Goal: Task Accomplishment & Management: Manage account settings

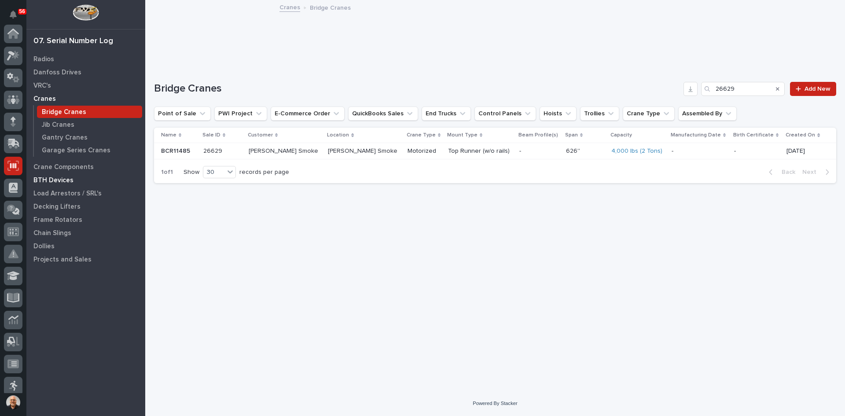
scroll to position [116, 0]
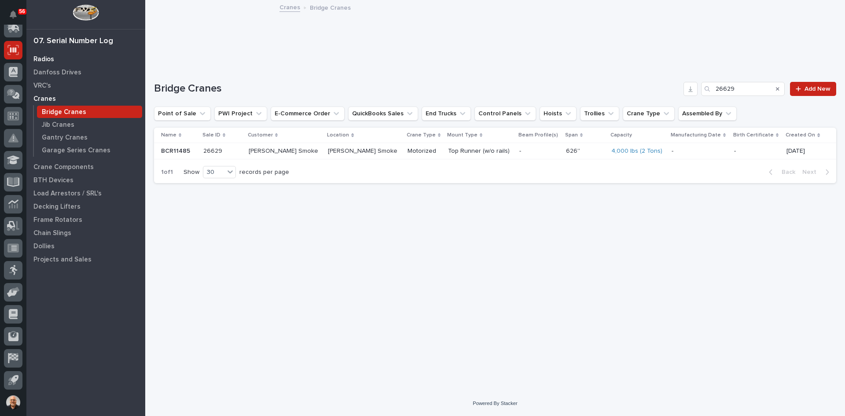
click at [52, 60] on p "Radios" at bounding box center [43, 59] width 21 height 8
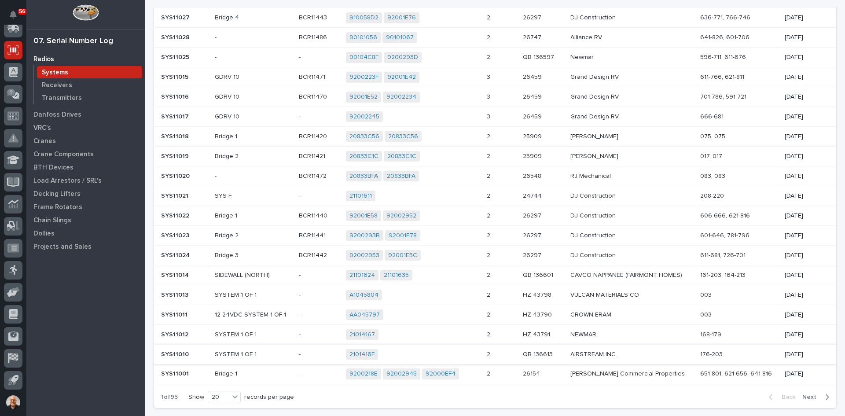
scroll to position [220, 0]
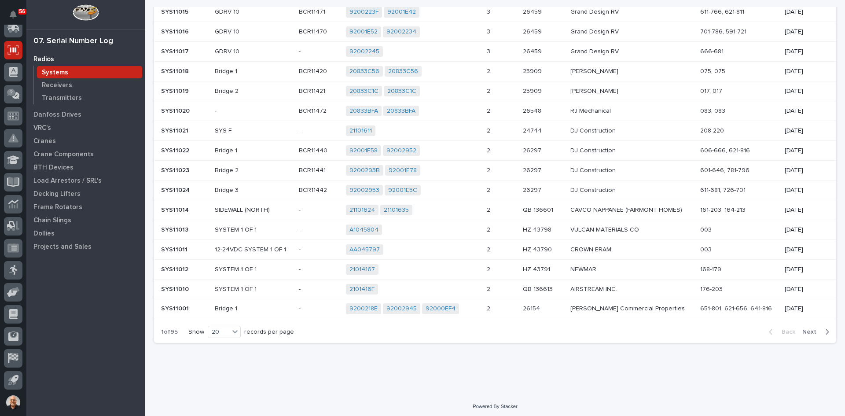
click at [806, 333] on span "Next" at bounding box center [811, 332] width 19 height 8
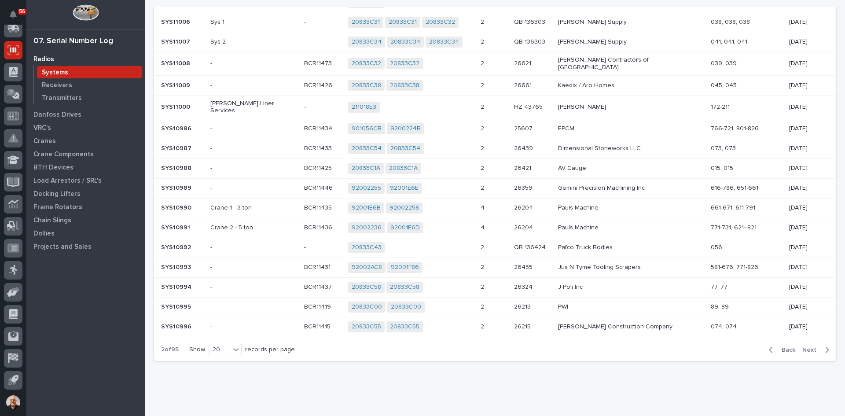
click at [422, 102] on div "211018E3 + 0" at bounding box center [410, 107] width 125 height 11
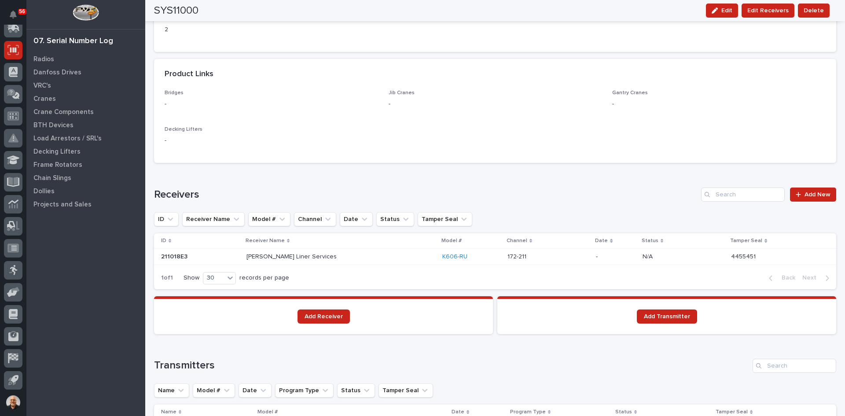
scroll to position [440, 0]
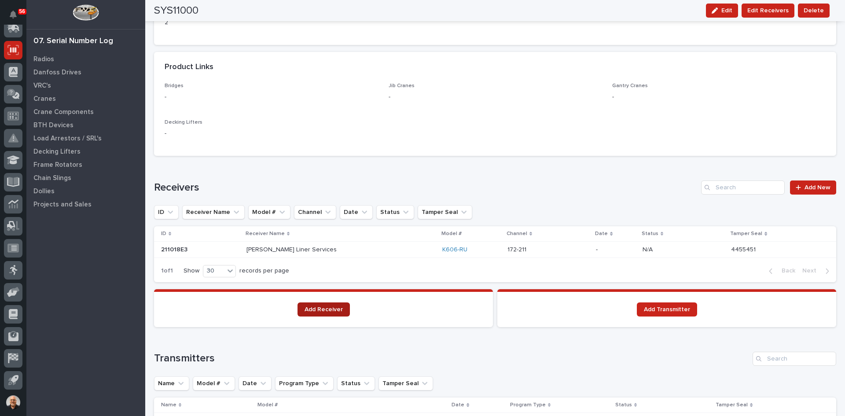
click at [320, 308] on span "Add Receiver" at bounding box center [324, 309] width 38 height 6
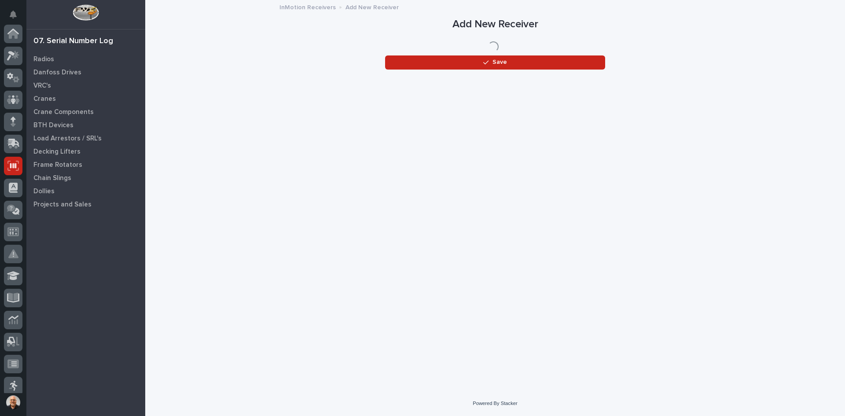
scroll to position [116, 0]
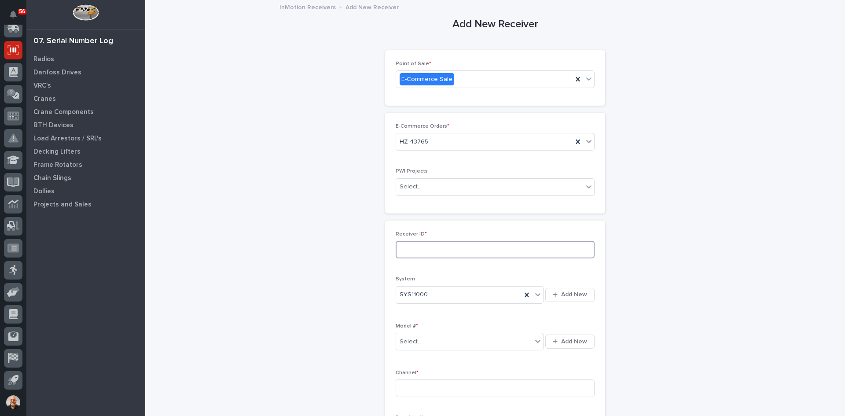
click at [422, 253] on input at bounding box center [495, 250] width 199 height 18
type input "2101414B"
click at [475, 340] on div "Select..." at bounding box center [464, 341] width 136 height 15
type input "***"
click at [412, 373] on div "K200-RU" at bounding box center [466, 373] width 147 height 15
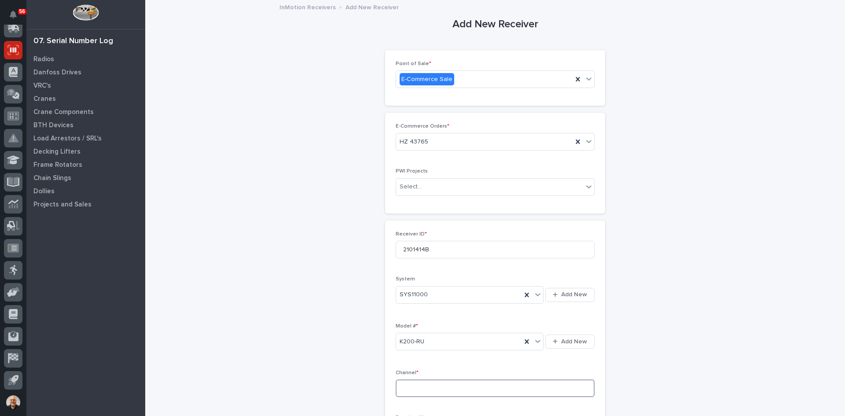
click at [404, 386] on input at bounding box center [495, 388] width 199 height 18
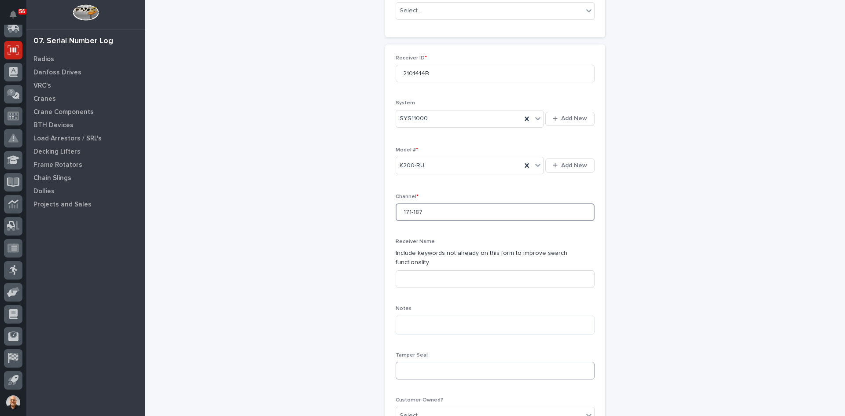
type input "171-187"
click at [411, 362] on input at bounding box center [495, 371] width 199 height 18
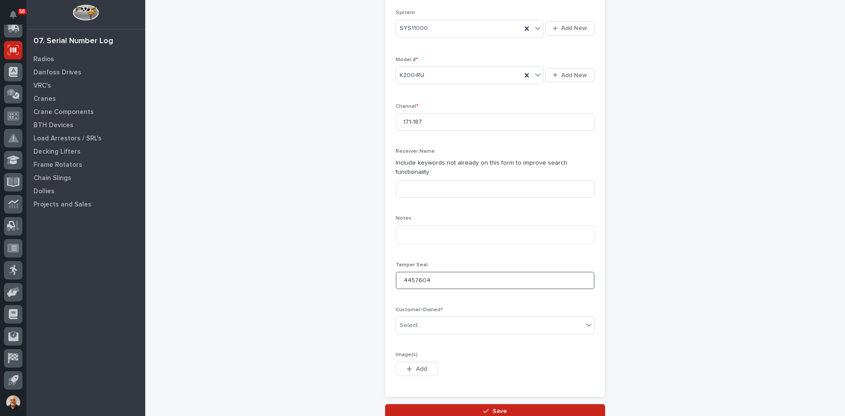
scroll to position [308, 0]
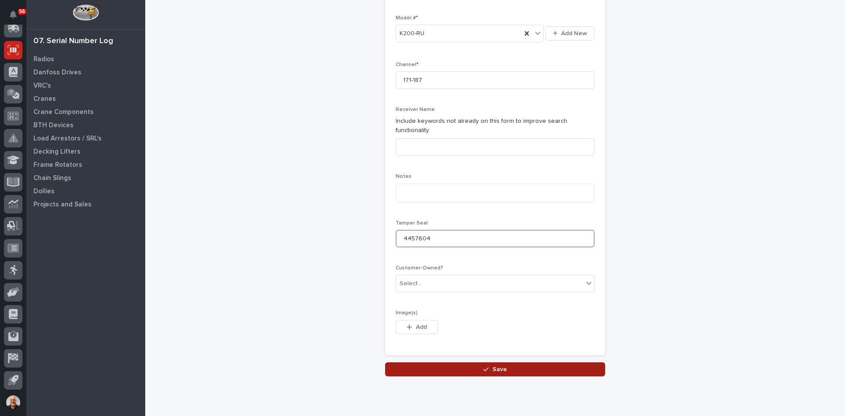
type input "4457604"
click at [495, 365] on span "Save" at bounding box center [499, 369] width 15 height 8
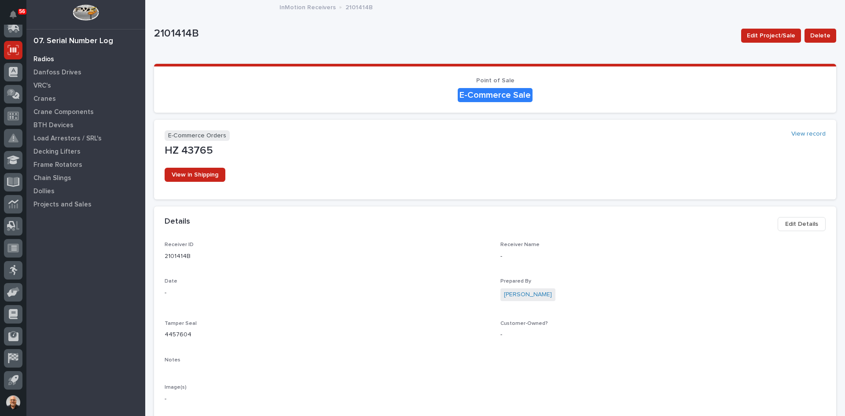
click at [46, 59] on p "Radios" at bounding box center [43, 59] width 21 height 8
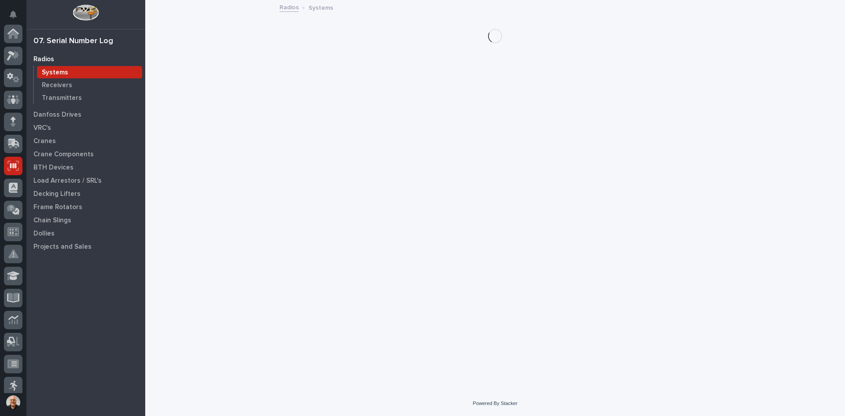
scroll to position [116, 0]
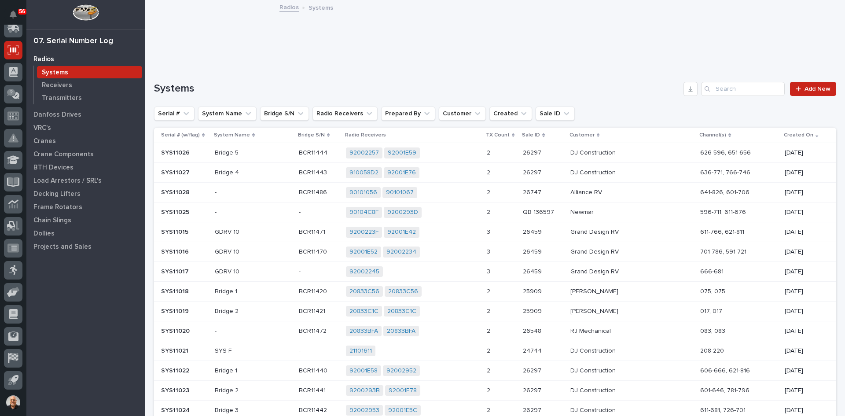
click at [64, 72] on p "Systems" at bounding box center [55, 73] width 26 height 8
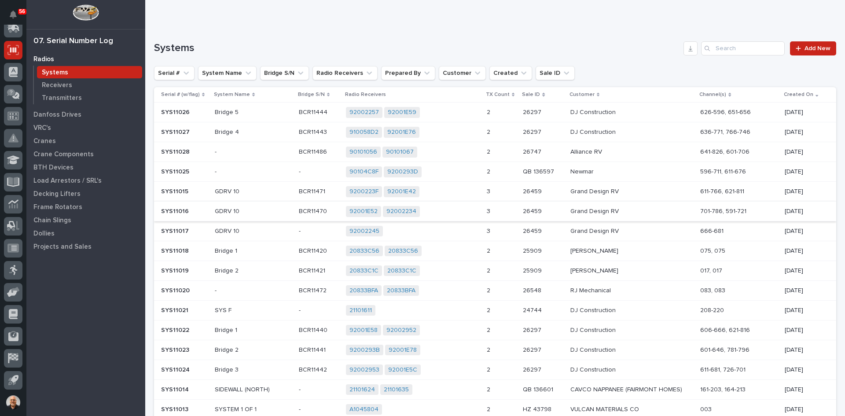
scroll to position [223, 0]
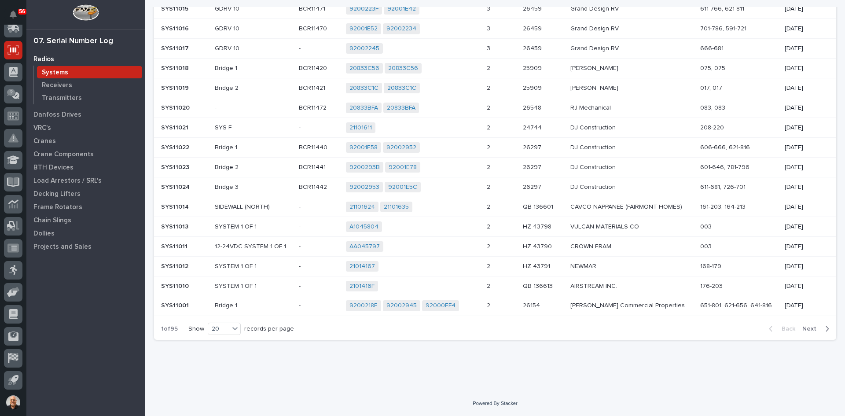
click at [807, 332] on span "Next" at bounding box center [811, 329] width 19 height 8
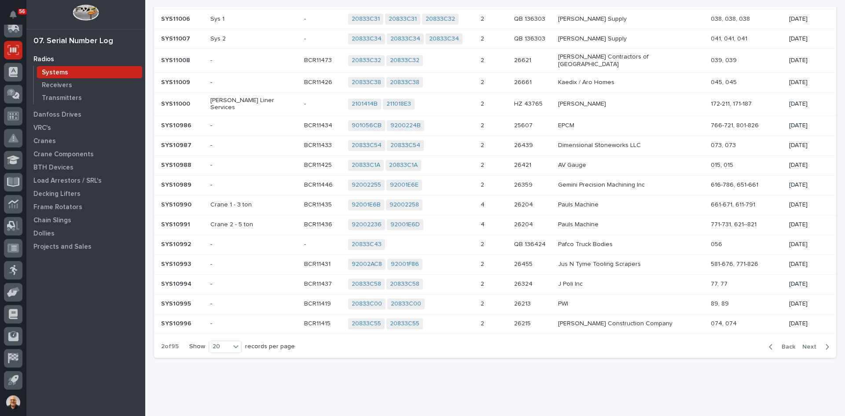
click at [429, 99] on div "2101414B 211018E3 + 0" at bounding box center [410, 104] width 125 height 11
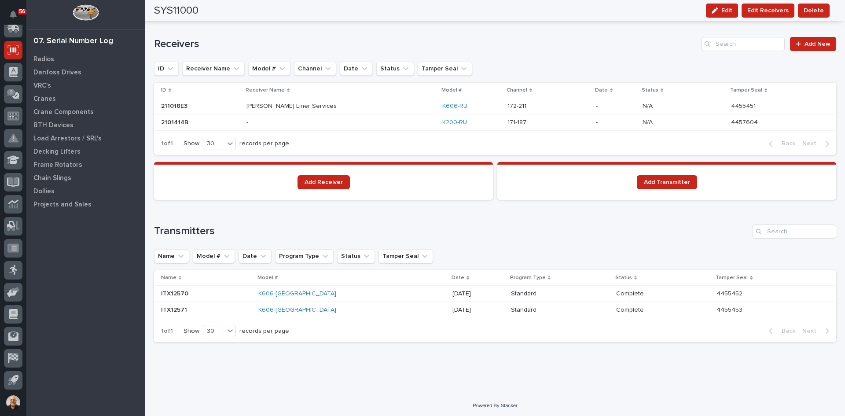
scroll to position [586, 0]
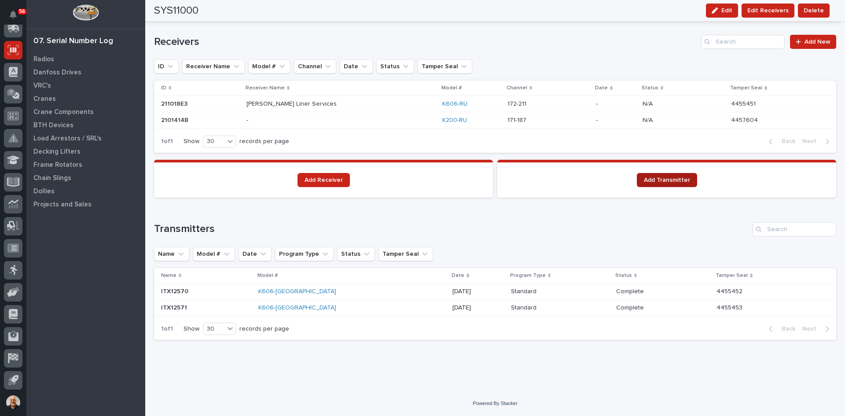
click at [654, 180] on span "Add Transmitter" at bounding box center [667, 180] width 46 height 6
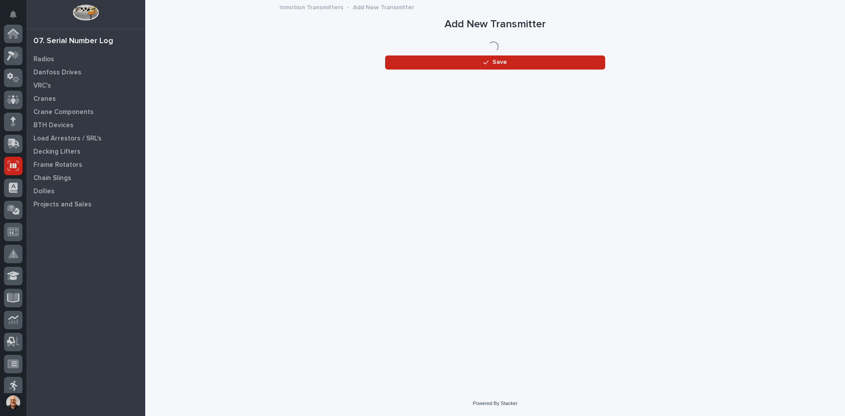
scroll to position [116, 0]
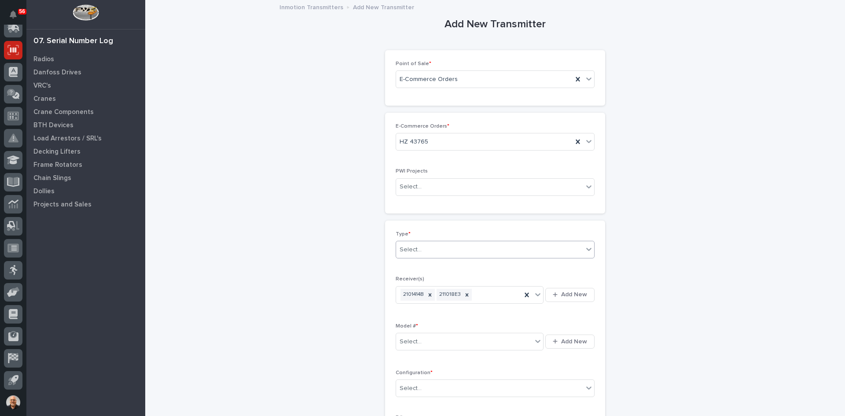
click at [422, 254] on div "Select..." at bounding box center [489, 249] width 187 height 15
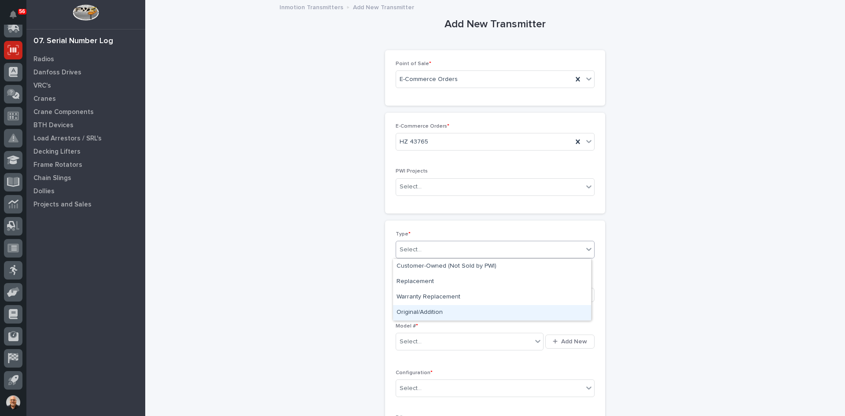
click at [423, 311] on div "Original/Addition" at bounding box center [492, 312] width 198 height 15
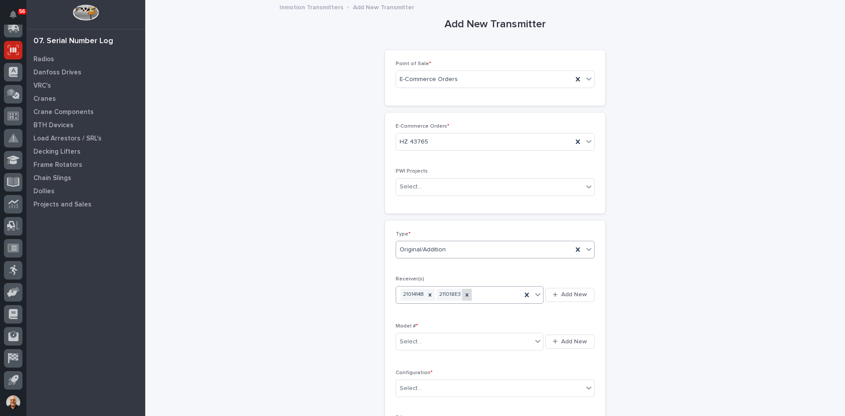
click at [466, 294] on icon at bounding box center [467, 294] width 3 height 3
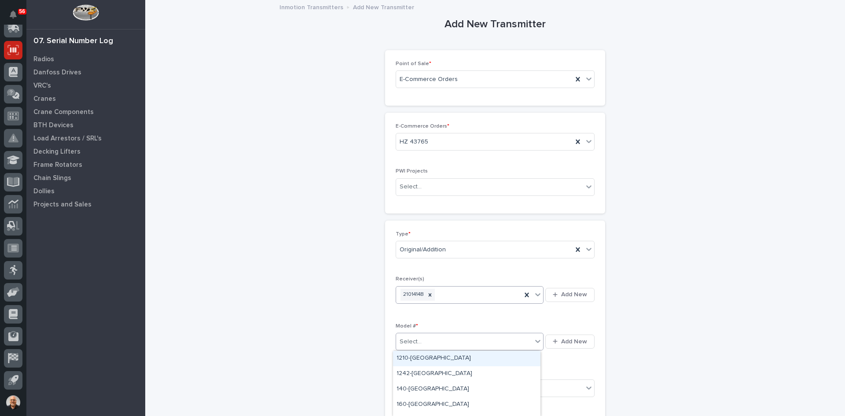
click at [425, 342] on div "Select..." at bounding box center [464, 341] width 136 height 15
type input "***"
click at [409, 373] on div "K200-[GEOGRAPHIC_DATA]" at bounding box center [466, 373] width 147 height 15
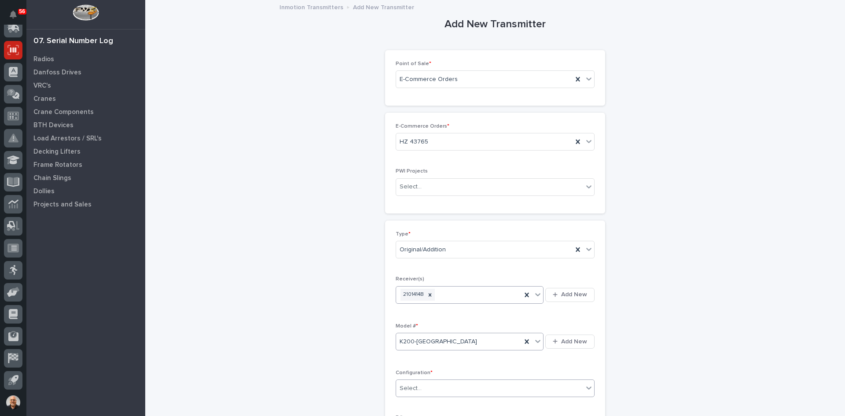
click at [434, 384] on div "Select..." at bounding box center [489, 388] width 187 height 15
click at [408, 323] on div "Standard" at bounding box center [492, 324] width 198 height 15
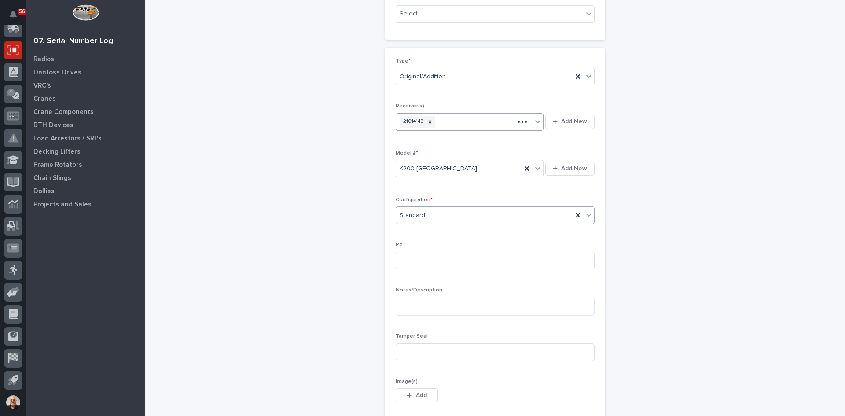
scroll to position [176, 0]
click at [407, 346] on input at bounding box center [495, 349] width 199 height 18
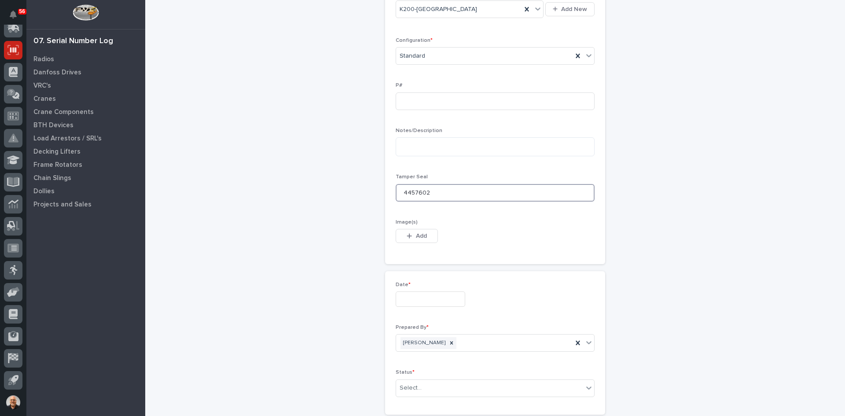
scroll to position [352, 0]
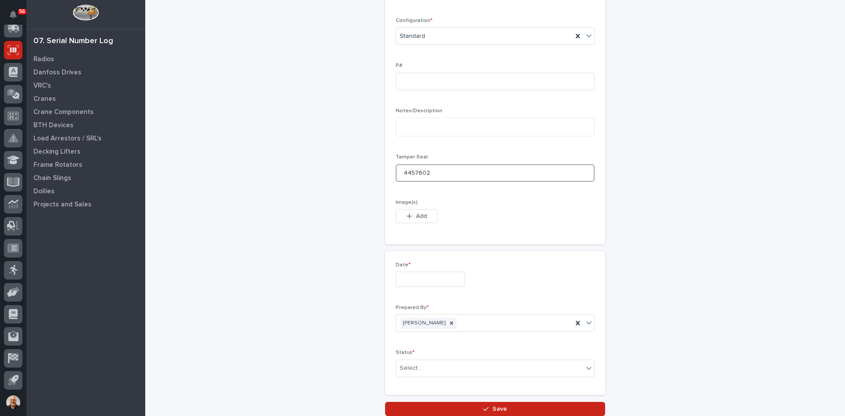
type input "4457602"
click at [404, 282] on input "text" at bounding box center [431, 279] width 70 height 15
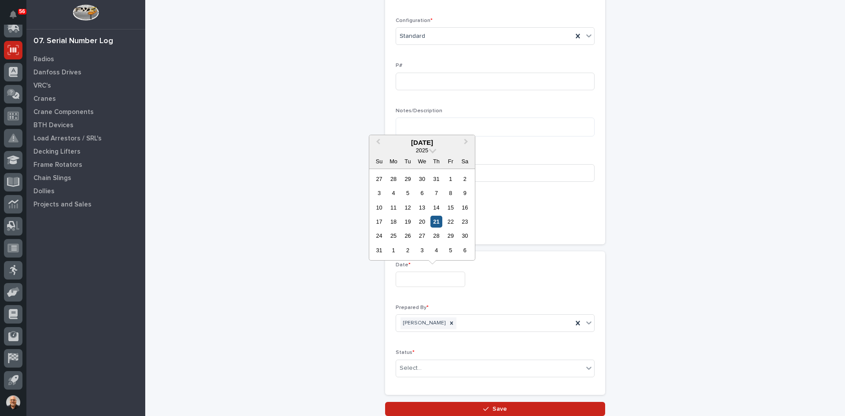
click at [437, 221] on div "21" at bounding box center [436, 222] width 12 height 12
type input "**********"
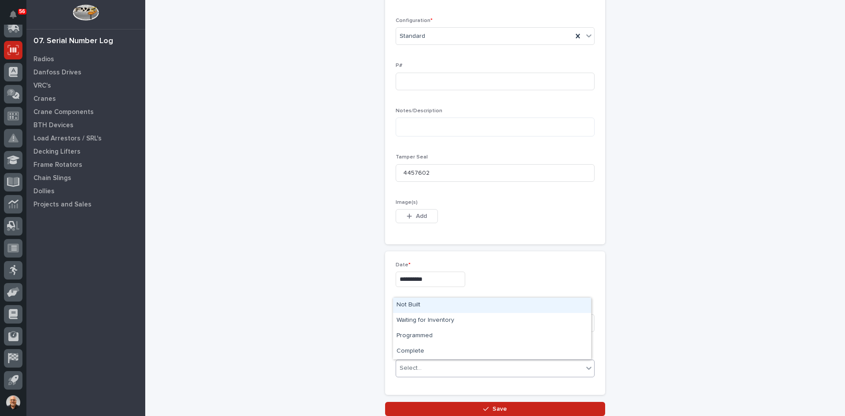
click at [422, 367] on div "Select..." at bounding box center [489, 368] width 187 height 15
click at [413, 349] on div "Complete" at bounding box center [492, 351] width 198 height 15
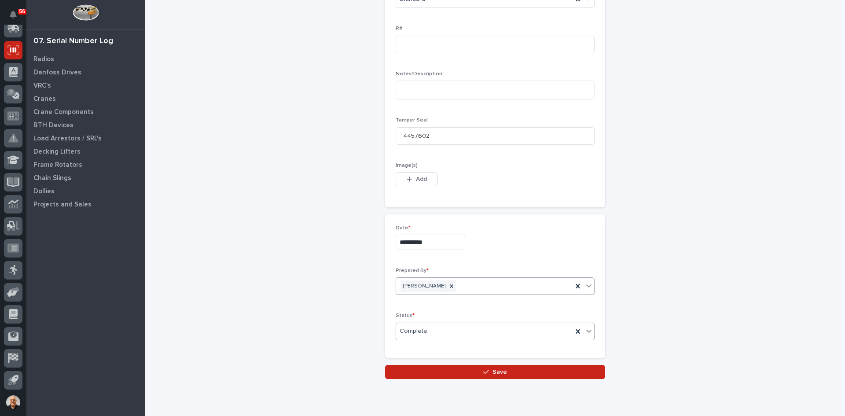
scroll to position [421, 0]
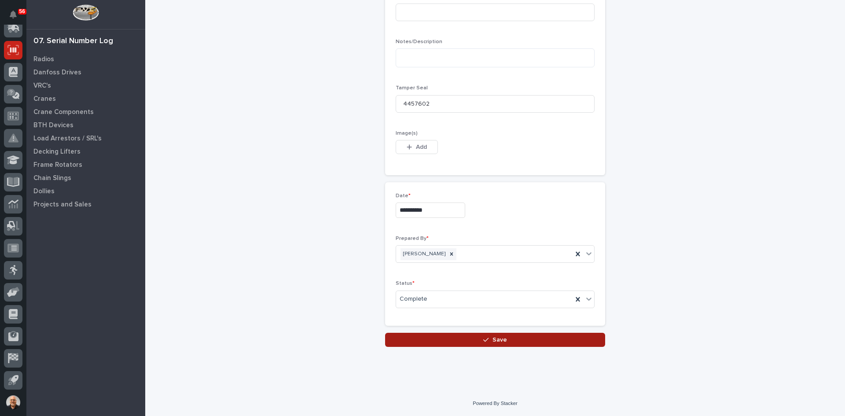
click at [495, 338] on span "Save" at bounding box center [499, 340] width 15 height 8
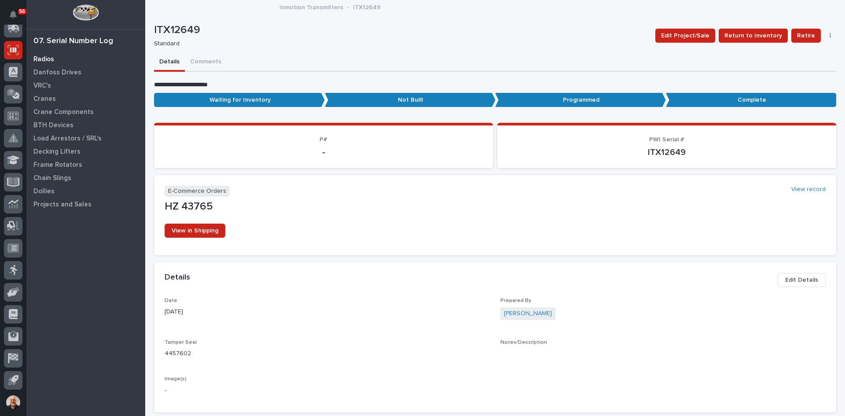
click at [44, 59] on p "Radios" at bounding box center [43, 59] width 21 height 8
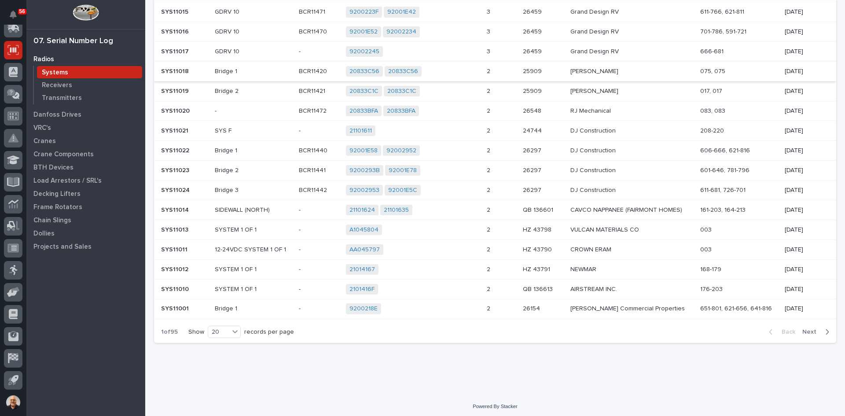
scroll to position [223, 0]
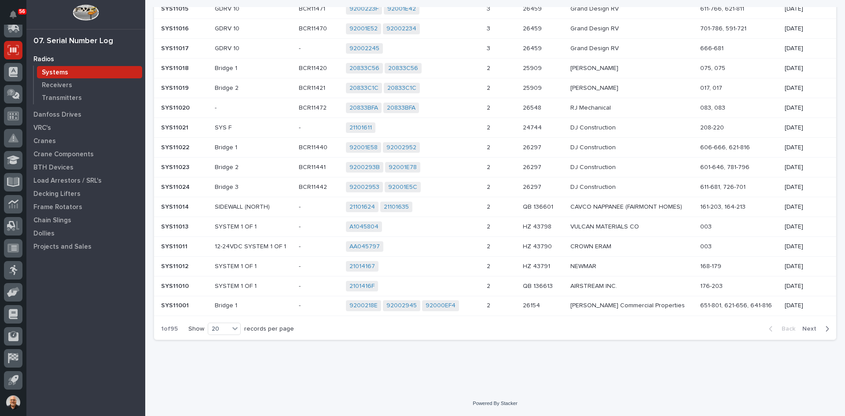
click at [805, 328] on span "Next" at bounding box center [811, 329] width 19 height 8
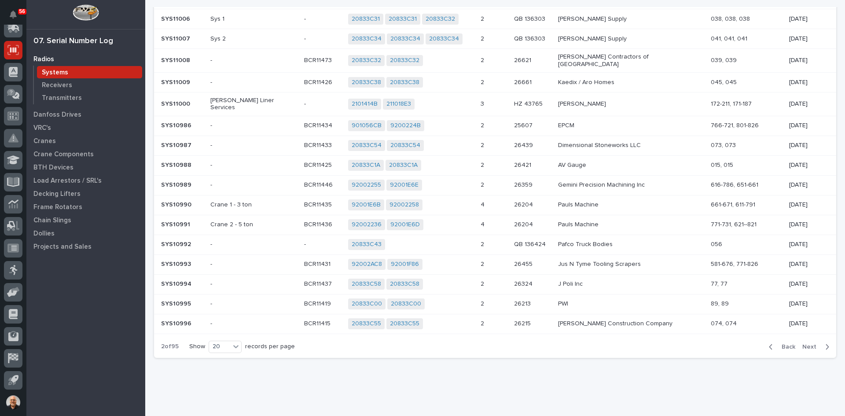
click at [465, 99] on div "2101414B 211018E3 + 0" at bounding box center [410, 104] width 125 height 11
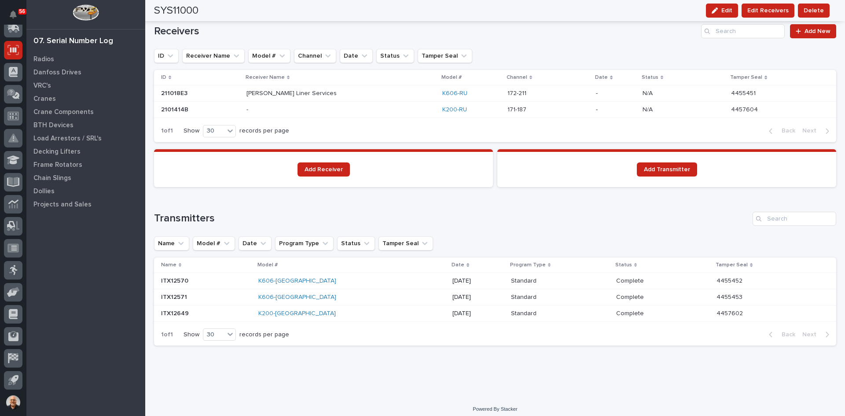
scroll to position [602, 0]
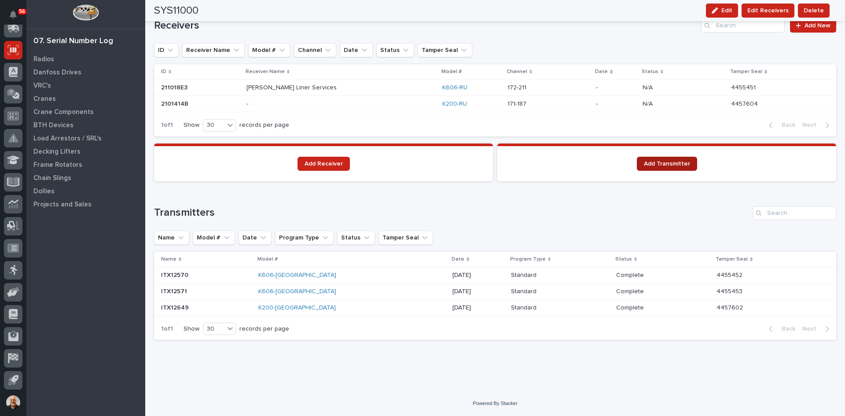
click at [661, 165] on span "Add Transmitter" at bounding box center [667, 164] width 46 height 6
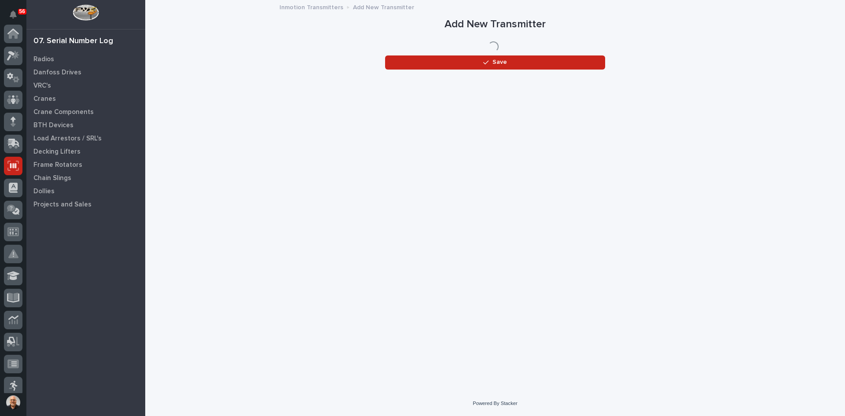
scroll to position [116, 0]
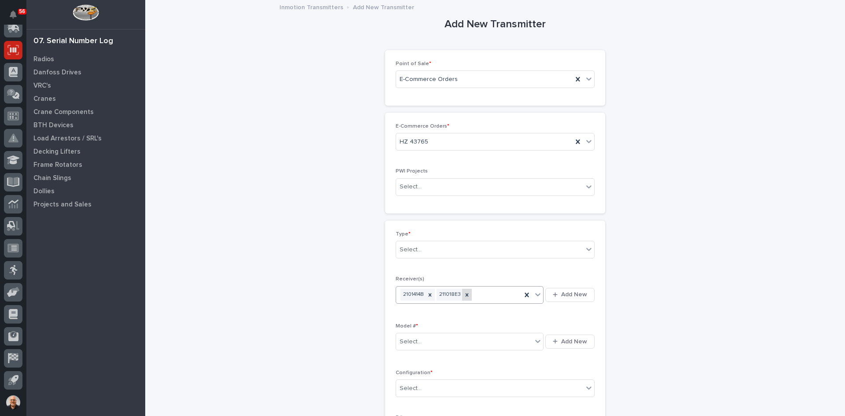
click at [464, 294] on icon at bounding box center [467, 295] width 6 height 6
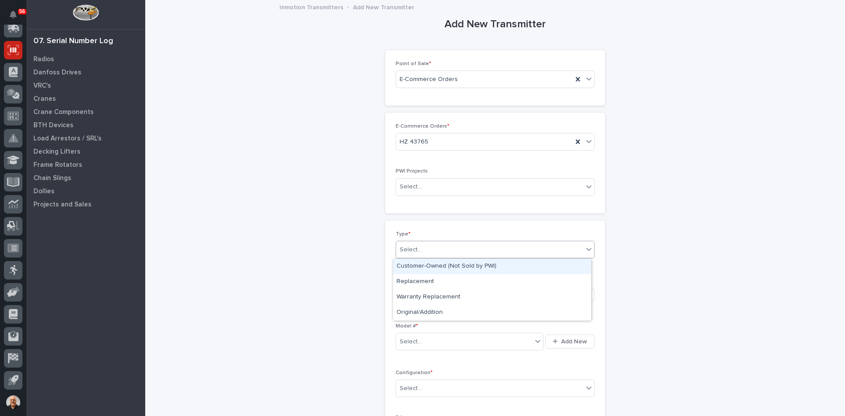
click at [435, 250] on div "Select..." at bounding box center [489, 249] width 187 height 15
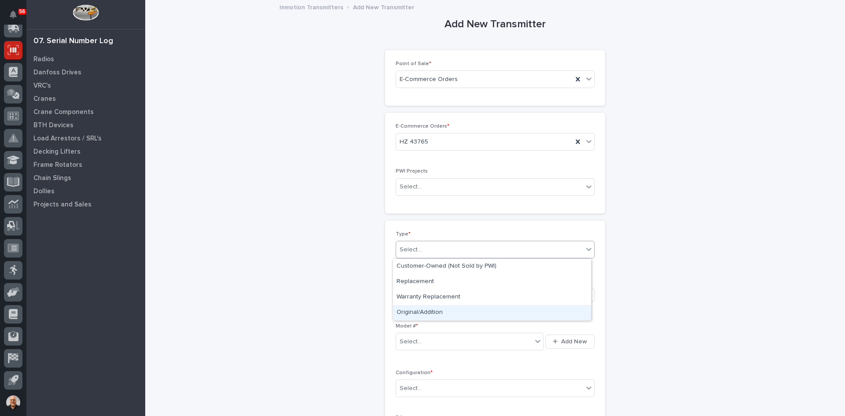
click at [423, 307] on div "Original/Addition" at bounding box center [492, 312] width 198 height 15
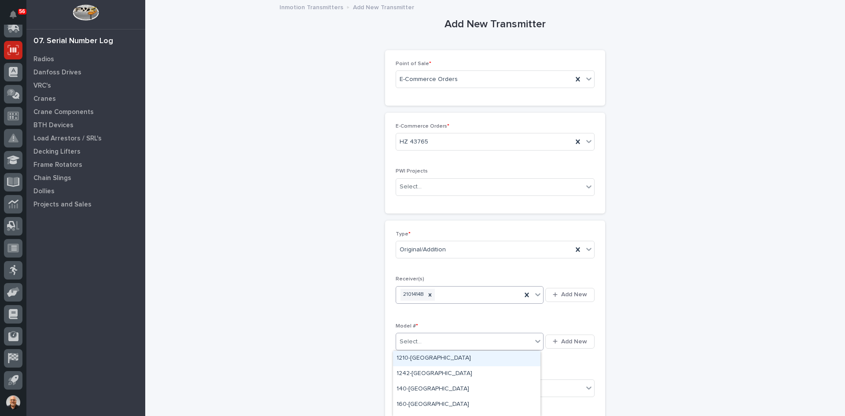
click at [425, 338] on div "Select..." at bounding box center [464, 341] width 136 height 15
type input "***"
click at [415, 369] on div "K200-[GEOGRAPHIC_DATA]" at bounding box center [466, 373] width 147 height 15
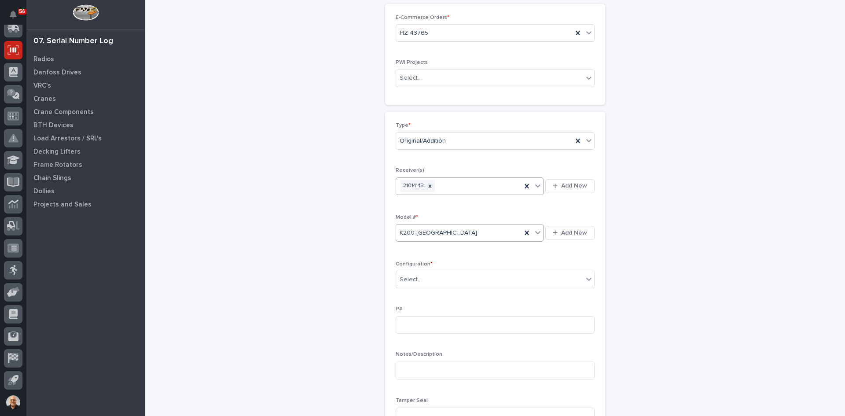
scroll to position [132, 0]
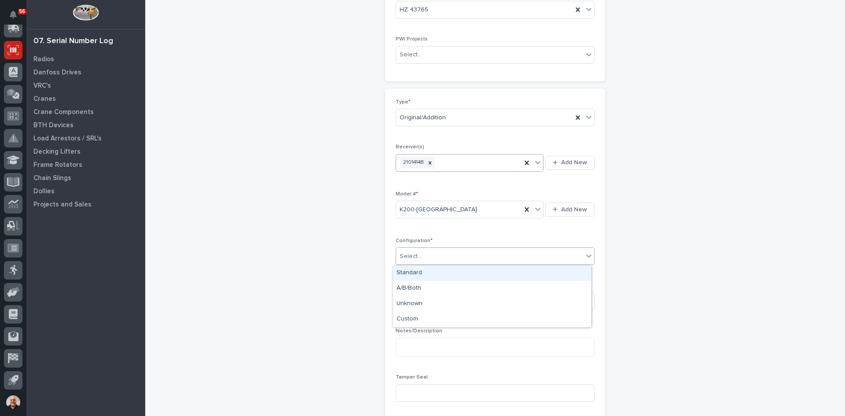
click at [428, 257] on div "Select..." at bounding box center [489, 256] width 187 height 15
click at [417, 272] on div "Standard" at bounding box center [492, 272] width 198 height 15
click at [411, 388] on input at bounding box center [495, 393] width 199 height 18
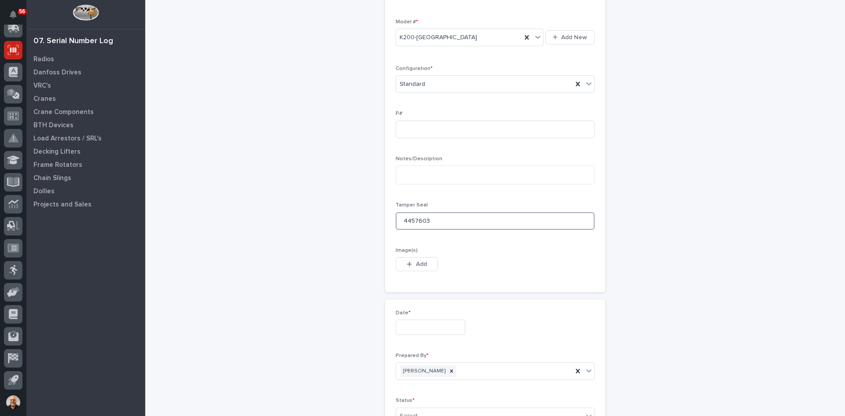
scroll to position [352, 0]
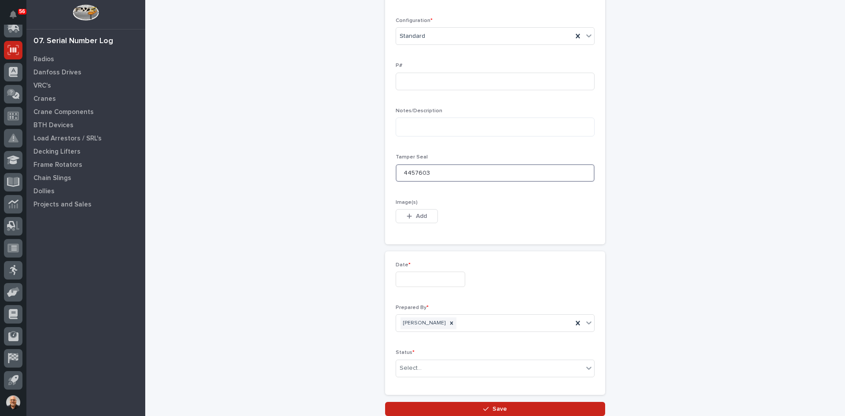
type input "4457603"
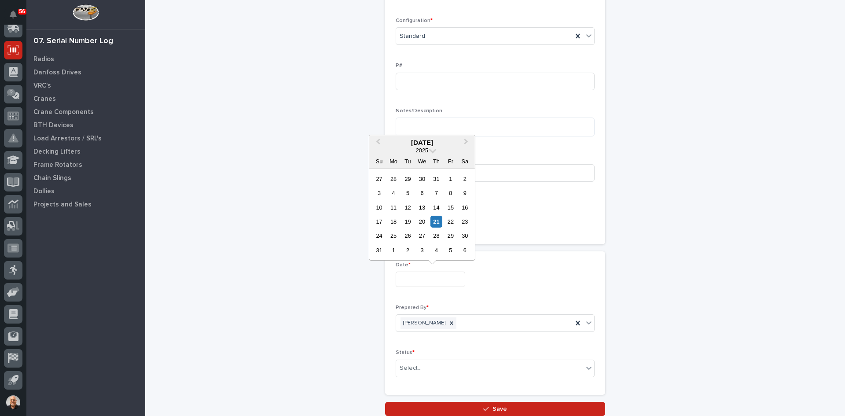
click at [418, 282] on input "text" at bounding box center [431, 279] width 70 height 15
click at [437, 221] on div "21" at bounding box center [436, 222] width 12 height 12
type input "**********"
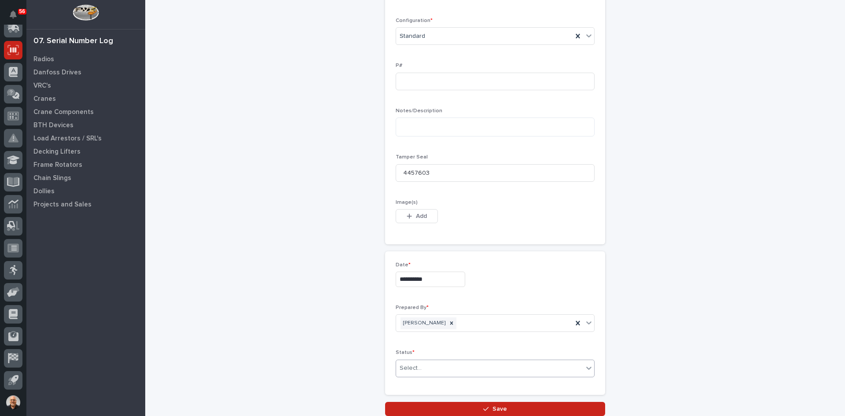
click at [418, 365] on div "Select..." at bounding box center [489, 368] width 187 height 15
click at [410, 348] on div "Complete" at bounding box center [492, 351] width 198 height 15
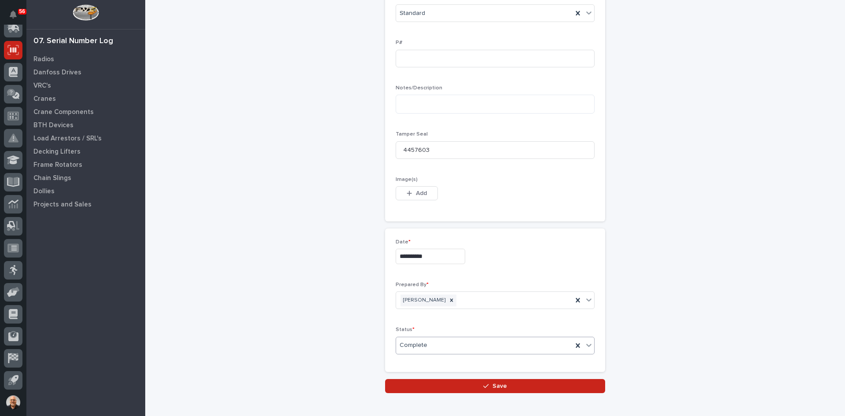
scroll to position [421, 0]
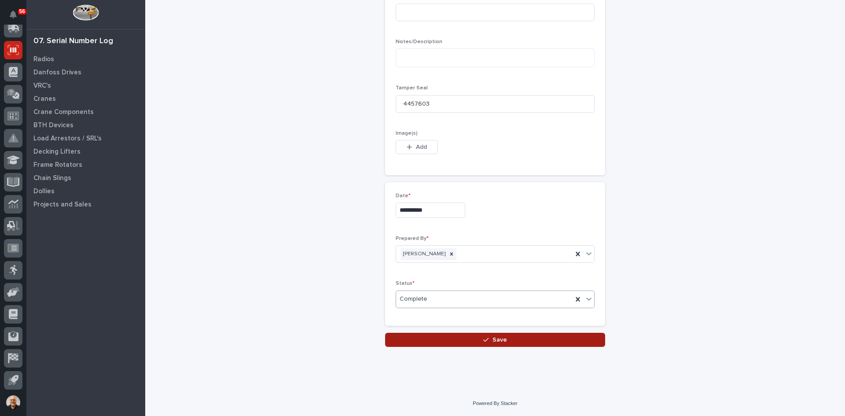
click at [498, 341] on span "Save" at bounding box center [499, 340] width 15 height 8
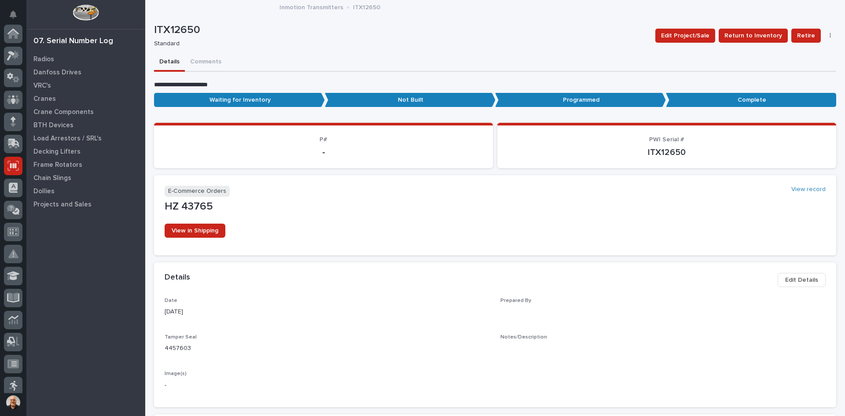
scroll to position [116, 0]
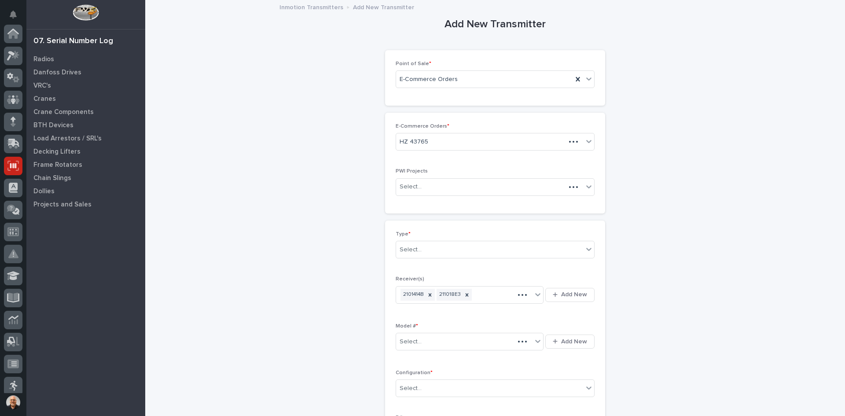
scroll to position [116, 0]
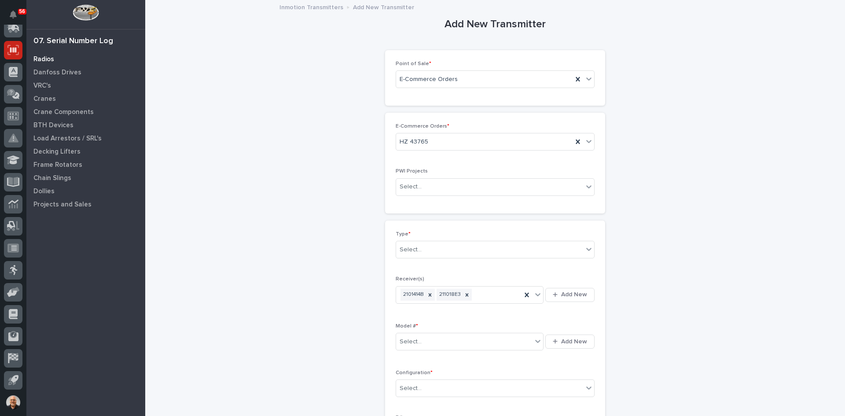
click at [50, 57] on p "Radios" at bounding box center [43, 59] width 21 height 8
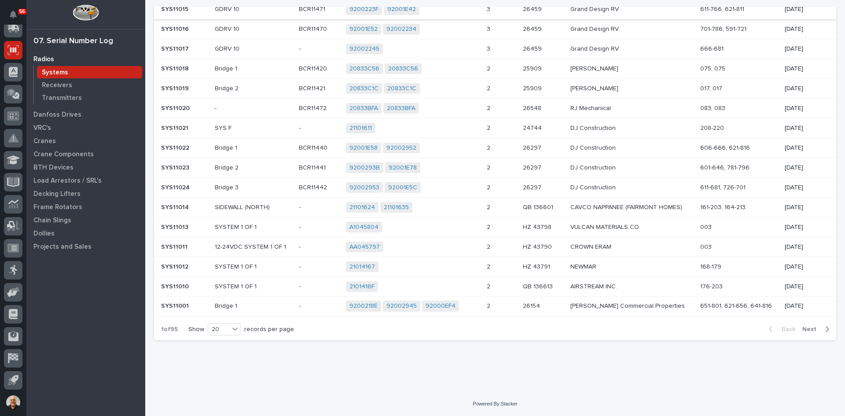
scroll to position [223, 0]
click at [807, 330] on span "Next" at bounding box center [811, 329] width 19 height 8
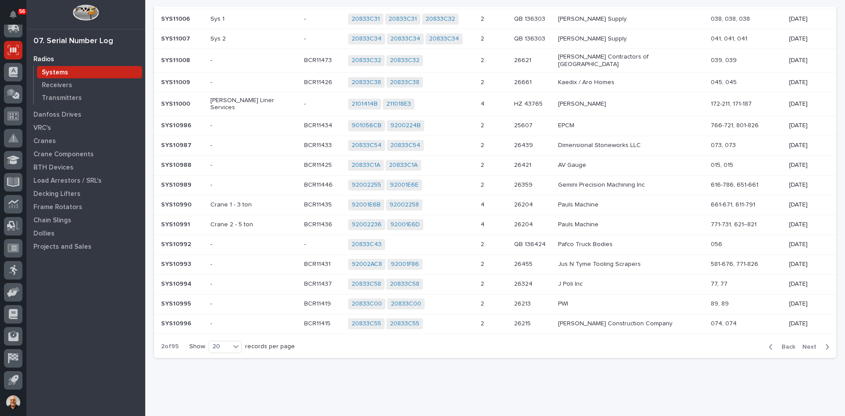
click at [457, 99] on div "2101414B 211018E3 + 0" at bounding box center [410, 104] width 125 height 11
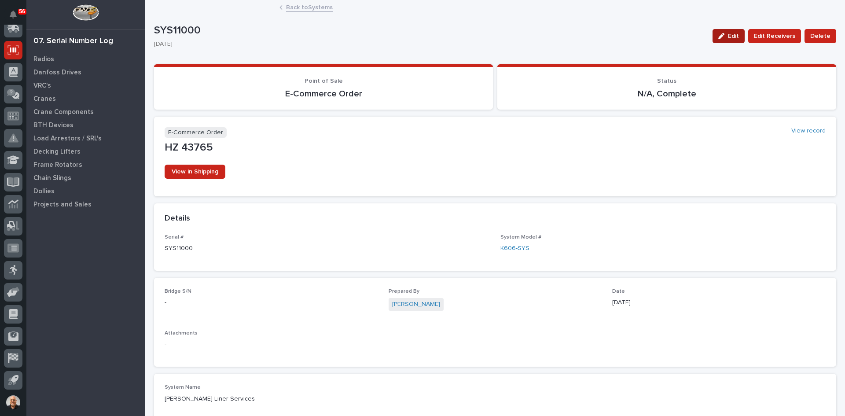
click at [731, 34] on span "Edit" at bounding box center [733, 36] width 11 height 8
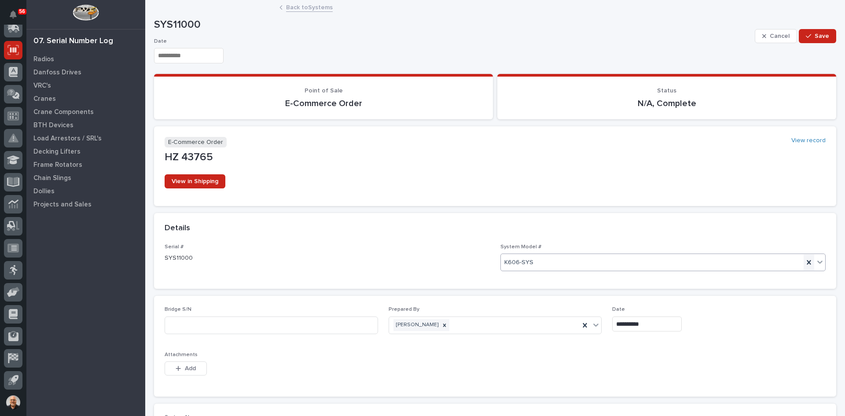
click at [804, 261] on icon at bounding box center [808, 262] width 9 height 9
click at [560, 264] on div "Select..." at bounding box center [657, 262] width 313 height 15
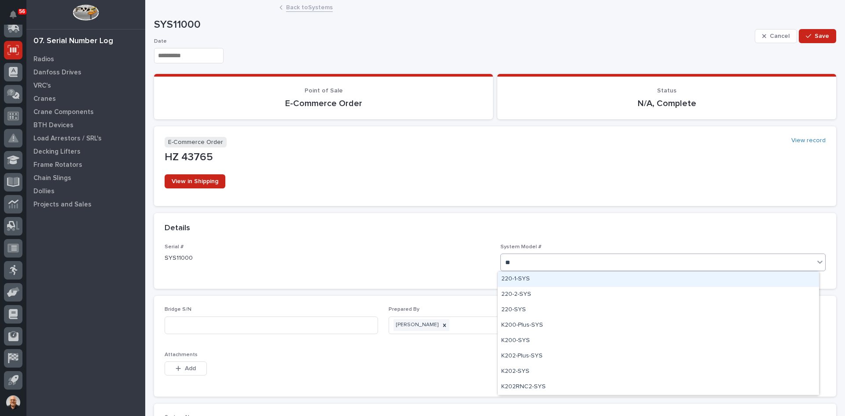
type input "***"
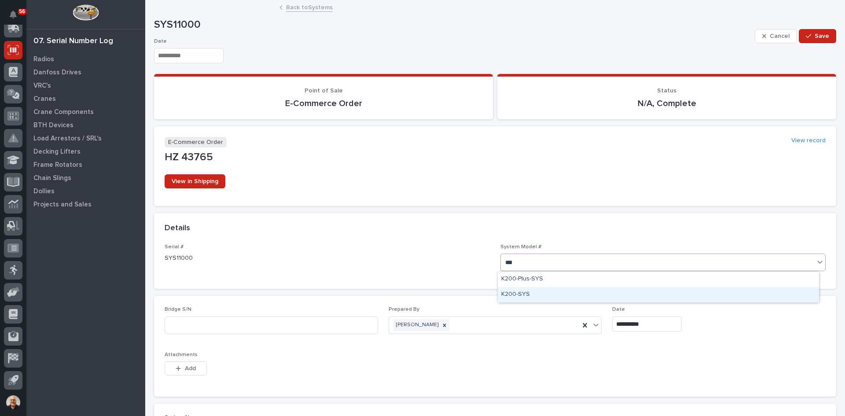
click at [525, 291] on div "K200-SYS" at bounding box center [658, 294] width 321 height 15
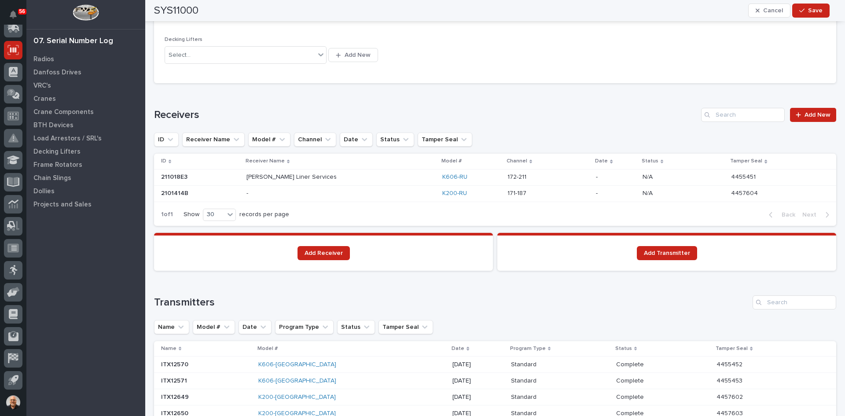
scroll to position [572, 0]
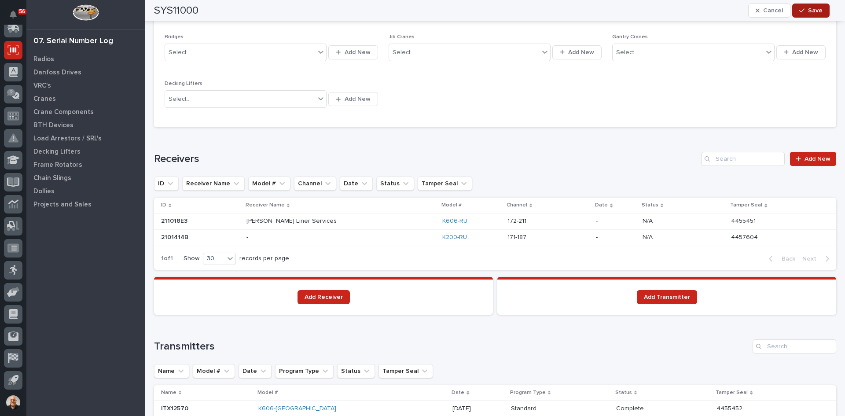
click at [818, 10] on span "Save" at bounding box center [815, 11] width 15 height 8
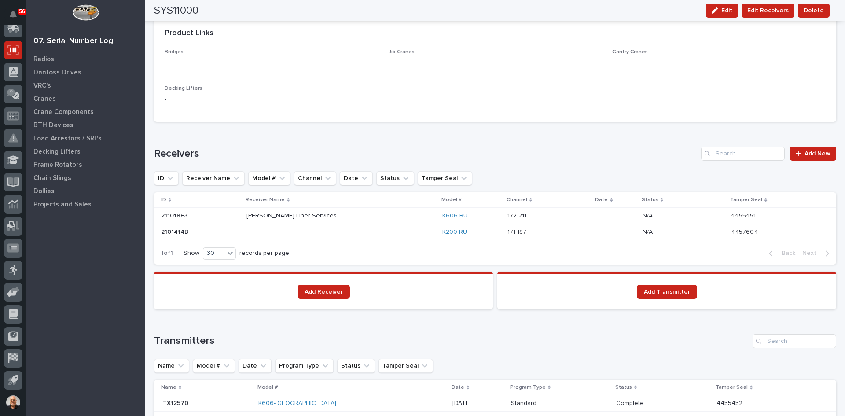
scroll to position [440, 0]
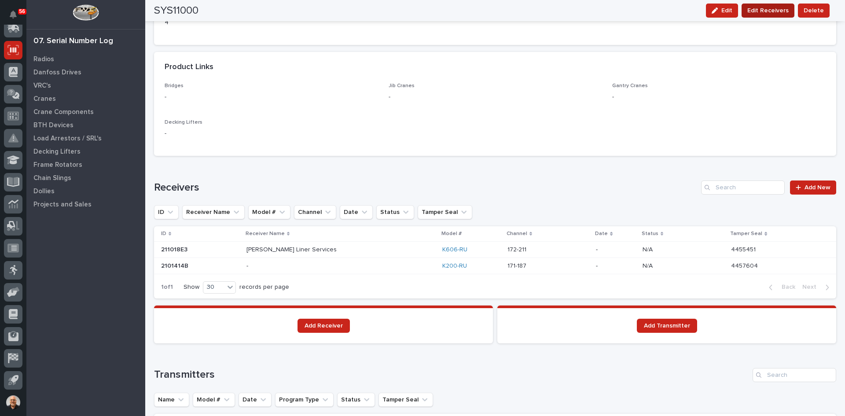
click at [775, 12] on span "Edit Receivers" at bounding box center [767, 10] width 41 height 11
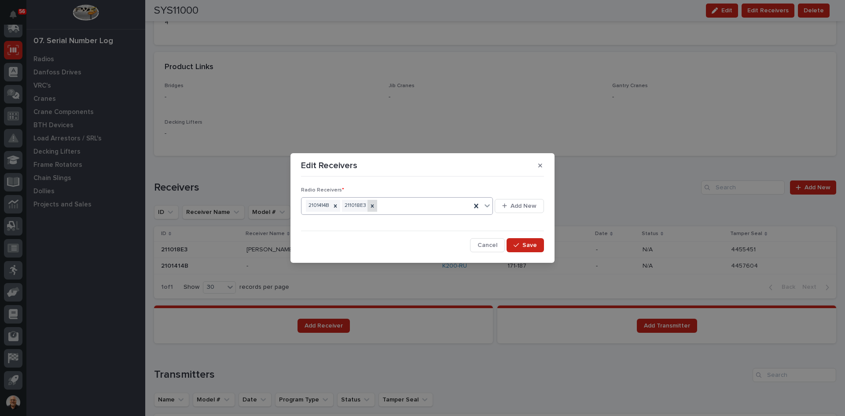
click at [371, 204] on icon at bounding box center [372, 206] width 6 height 6
click at [534, 244] on span "Save" at bounding box center [529, 245] width 15 height 8
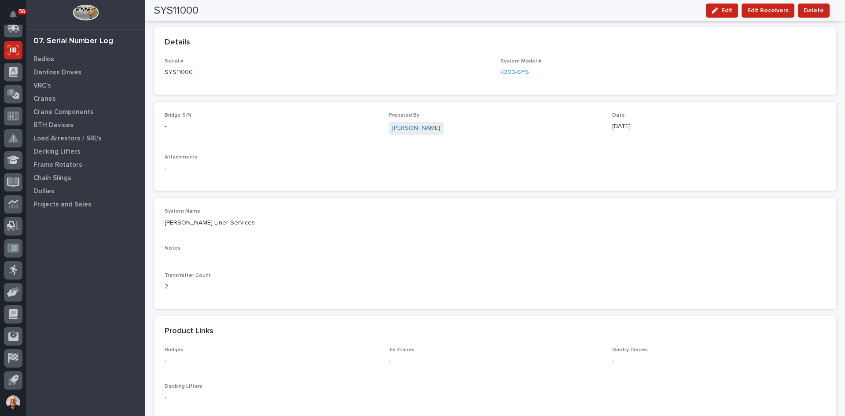
scroll to position [0, 0]
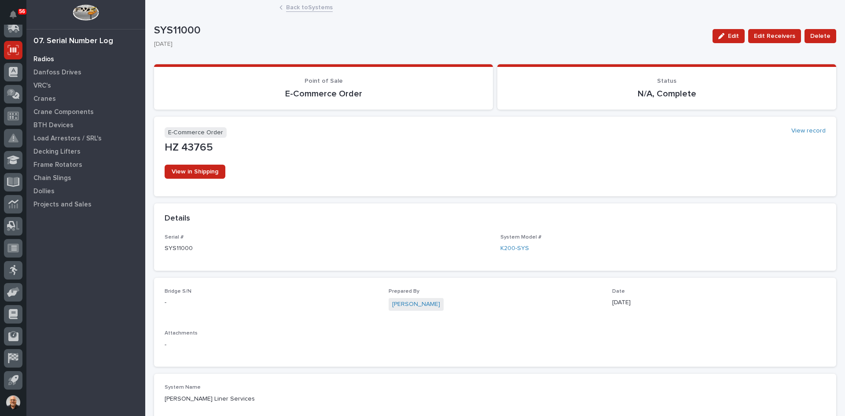
click at [44, 60] on p "Radios" at bounding box center [43, 59] width 21 height 8
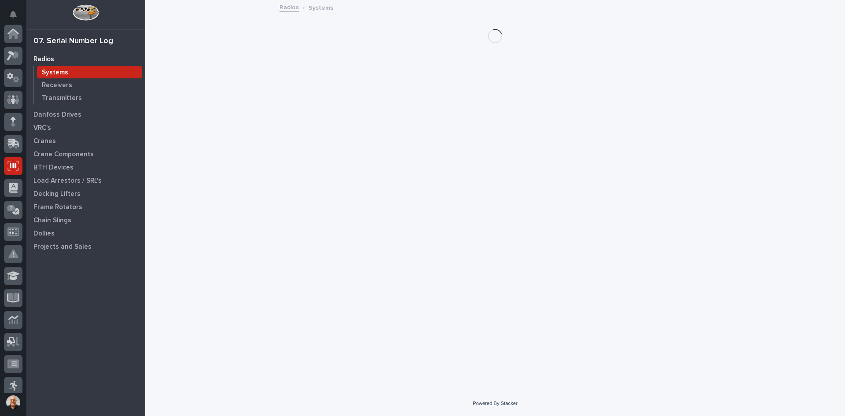
scroll to position [116, 0]
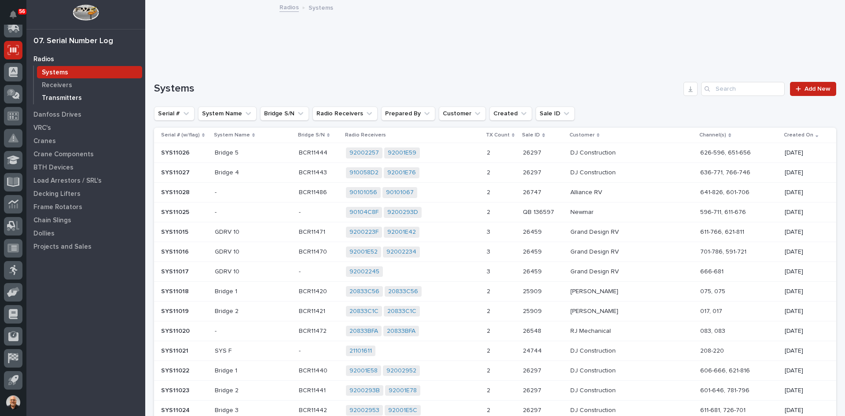
click at [64, 95] on p "Transmitters" at bounding box center [62, 98] width 40 height 8
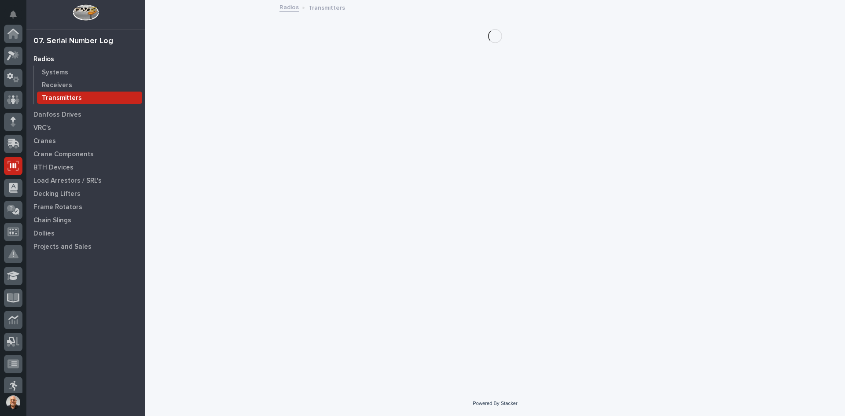
scroll to position [116, 0]
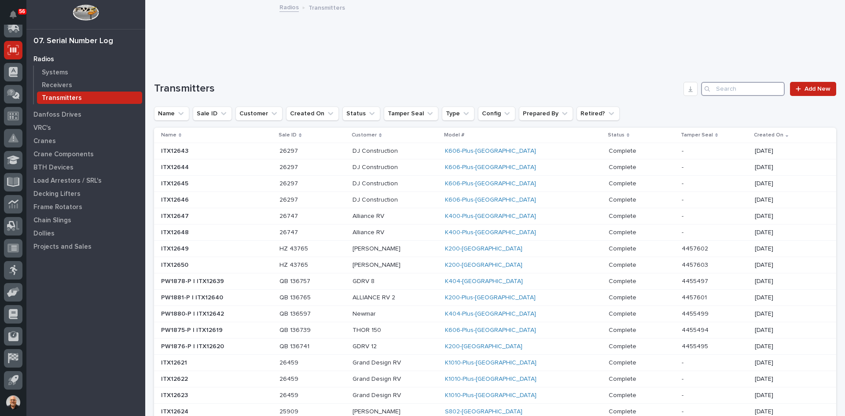
click at [728, 90] on input "Search" at bounding box center [743, 89] width 84 height 14
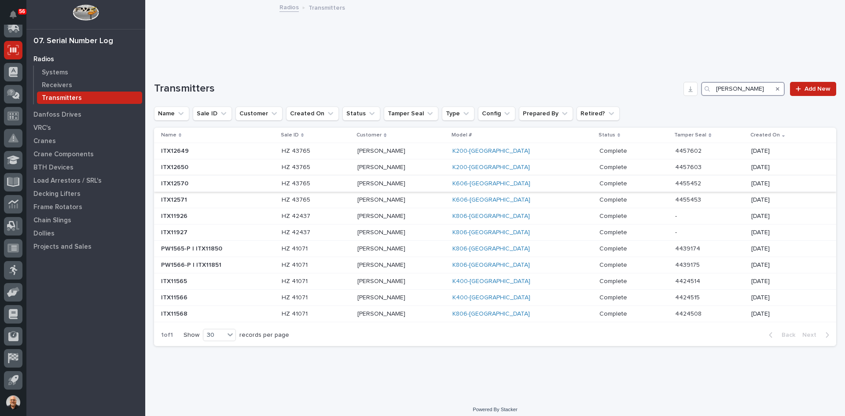
type input "[PERSON_NAME]"
click at [272, 183] on p at bounding box center [218, 183] width 114 height 7
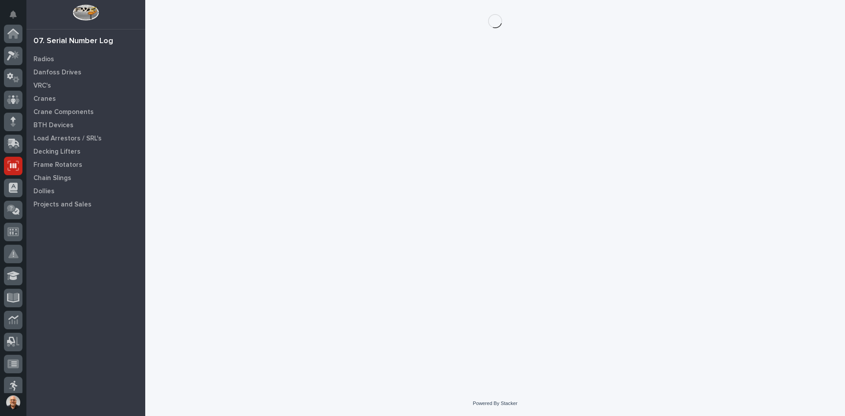
scroll to position [116, 0]
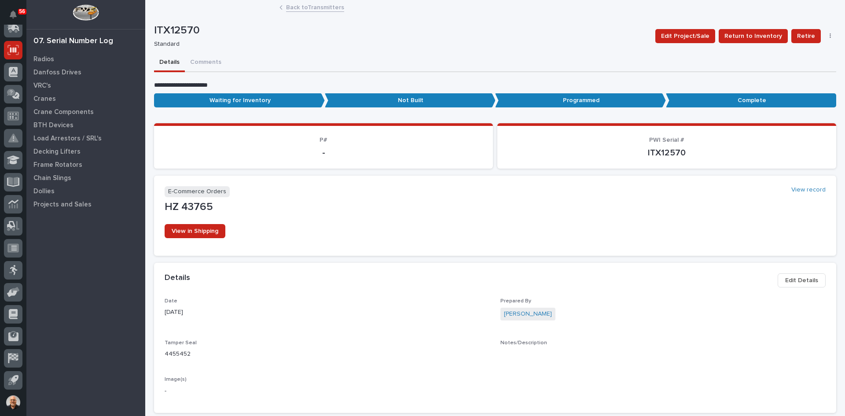
click at [824, 34] on button "button" at bounding box center [830, 36] width 12 height 6
click at [783, 55] on span "Delete" at bounding box center [788, 53] width 19 height 11
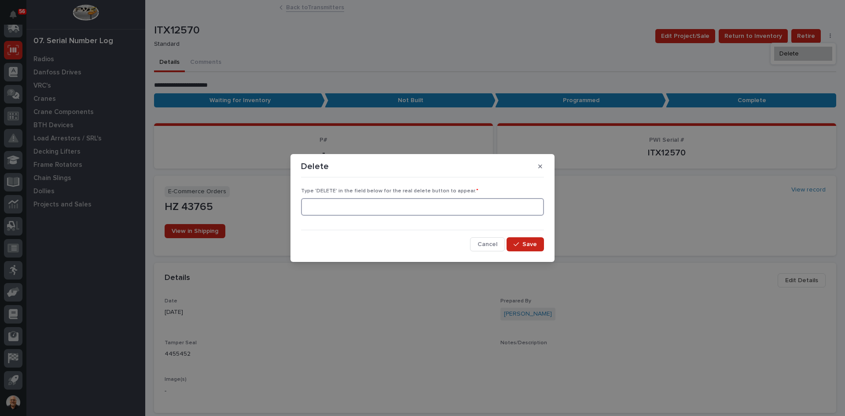
click at [394, 209] on input at bounding box center [422, 207] width 243 height 18
type input "DELETE"
click at [534, 246] on span "Save" at bounding box center [529, 244] width 15 height 8
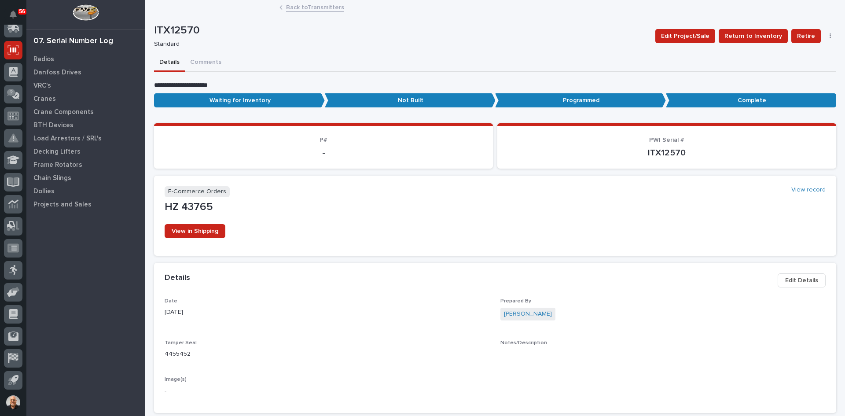
click at [830, 34] on icon "button" at bounding box center [831, 36] width 2 height 6
click at [790, 67] on span "Delete" at bounding box center [797, 68] width 19 height 8
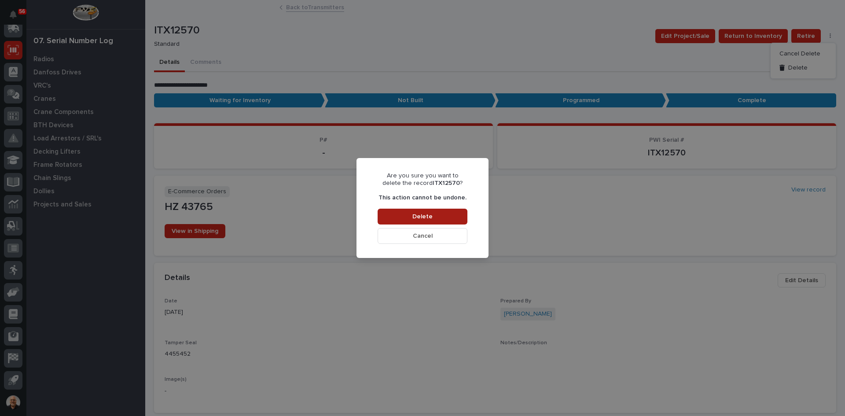
click at [426, 216] on span "Delete" at bounding box center [422, 217] width 20 height 8
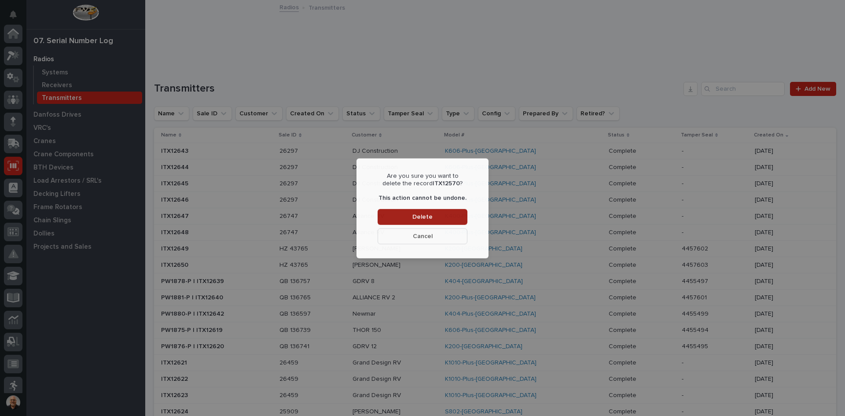
scroll to position [116, 0]
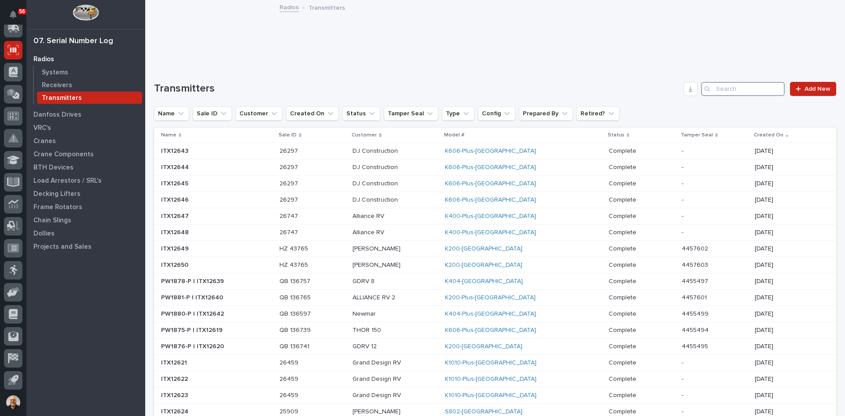
click at [718, 89] on input "Search" at bounding box center [743, 89] width 84 height 14
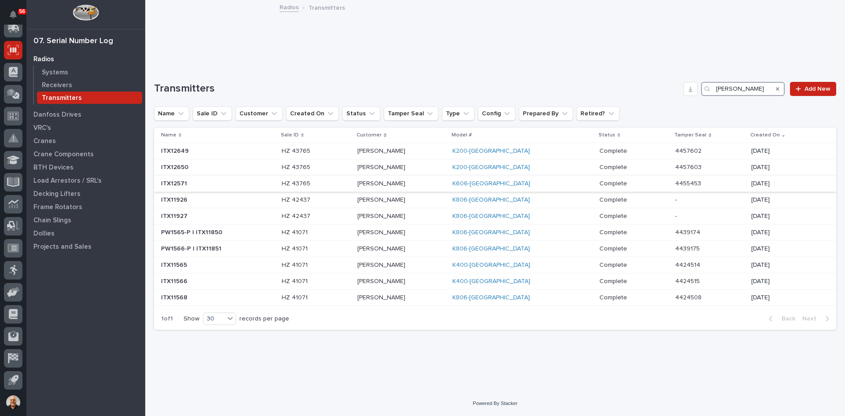
type input "[PERSON_NAME]"
click at [440, 180] on p "[PERSON_NAME]" at bounding box center [401, 183] width 88 height 7
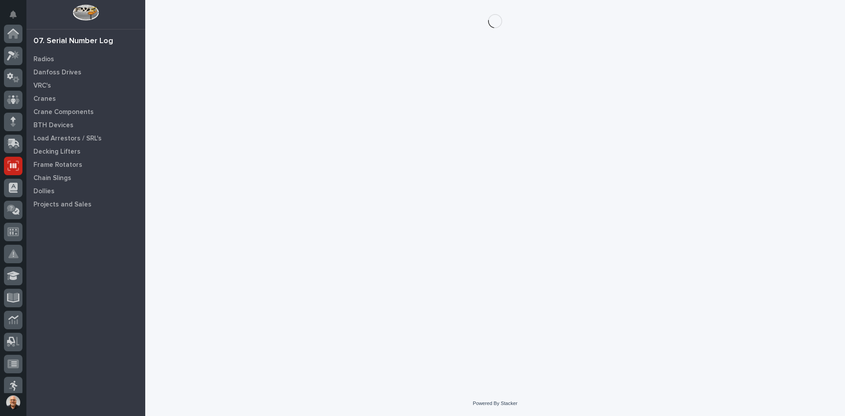
scroll to position [116, 0]
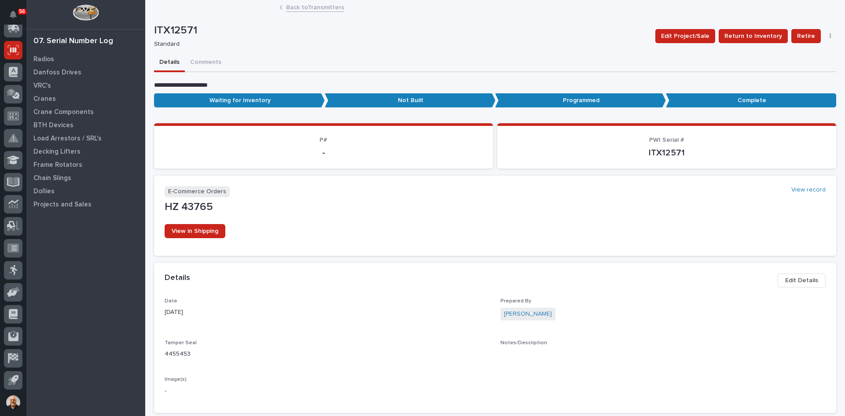
click at [823, 39] on div "Edit Project/Sale Return to Inventory Retire Delete" at bounding box center [744, 35] width 185 height 35
click at [824, 37] on button "button" at bounding box center [830, 36] width 12 height 6
click at [794, 50] on button "Delete" at bounding box center [803, 54] width 58 height 14
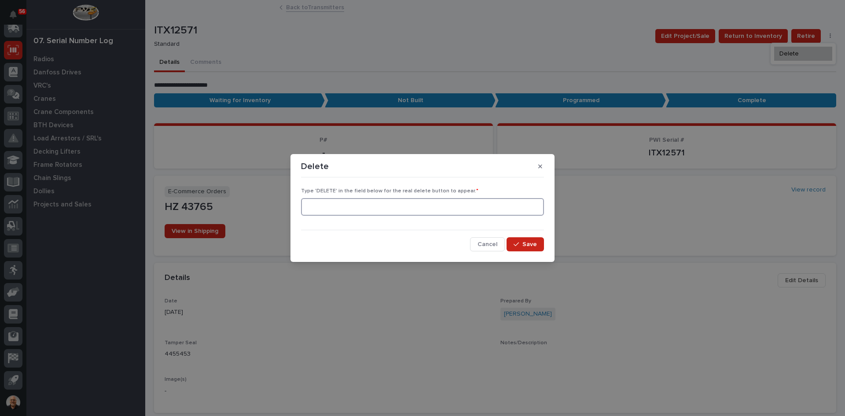
click at [393, 213] on input at bounding box center [422, 207] width 243 height 18
type input "DELETE"
click at [530, 243] on span "Save" at bounding box center [529, 244] width 15 height 8
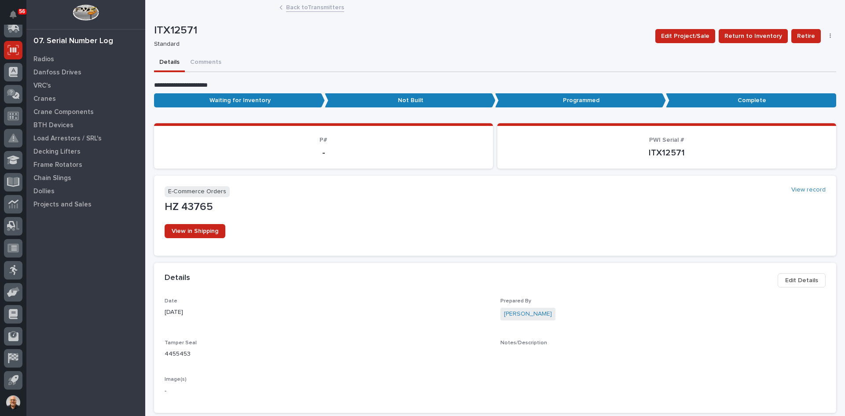
click at [824, 35] on button "button" at bounding box center [830, 36] width 12 height 6
click at [793, 68] on span "Delete" at bounding box center [797, 68] width 19 height 8
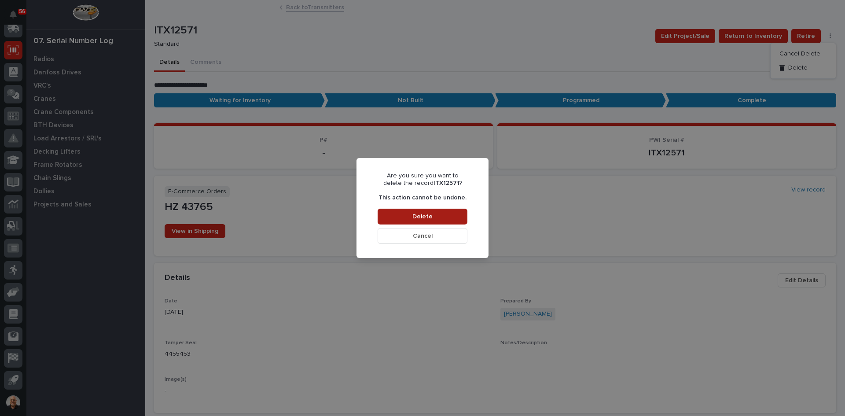
click at [420, 213] on span "Delete" at bounding box center [422, 217] width 20 height 8
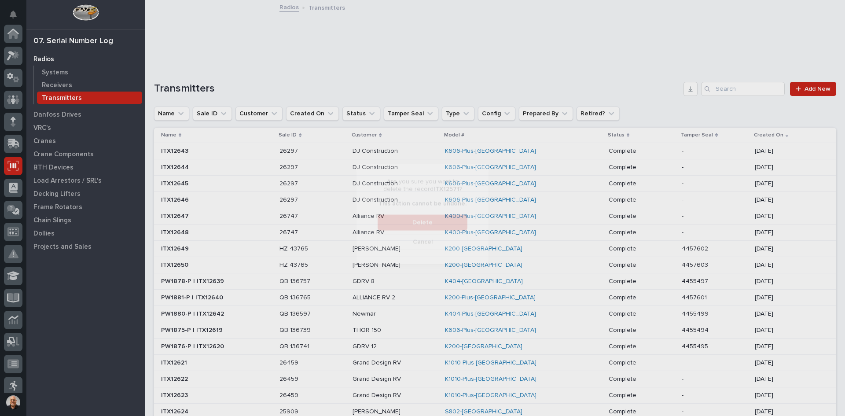
scroll to position [116, 0]
